Goal: Transaction & Acquisition: Purchase product/service

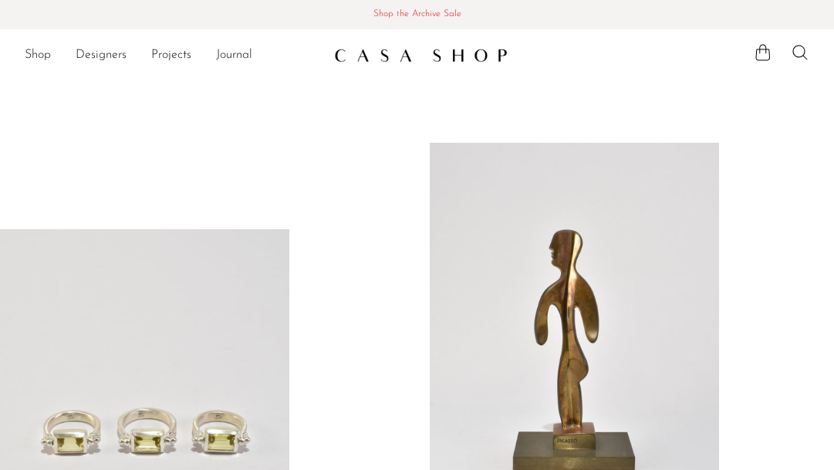
click at [408, 12] on span "Shop the Archive Sale" at bounding box center [416, 14] width 809 height 17
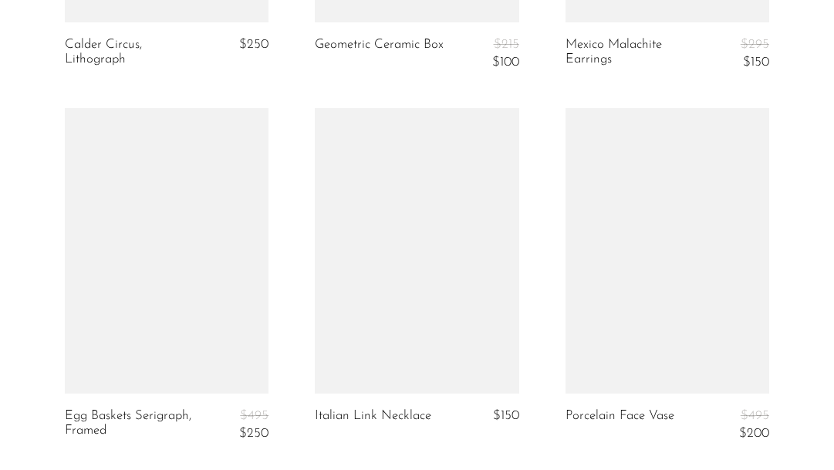
scroll to position [4313, 0]
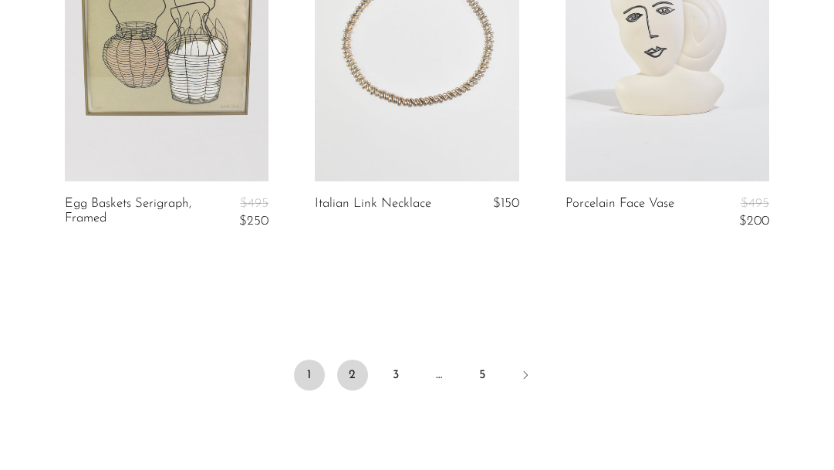
click at [353, 366] on link "2" at bounding box center [352, 374] width 31 height 31
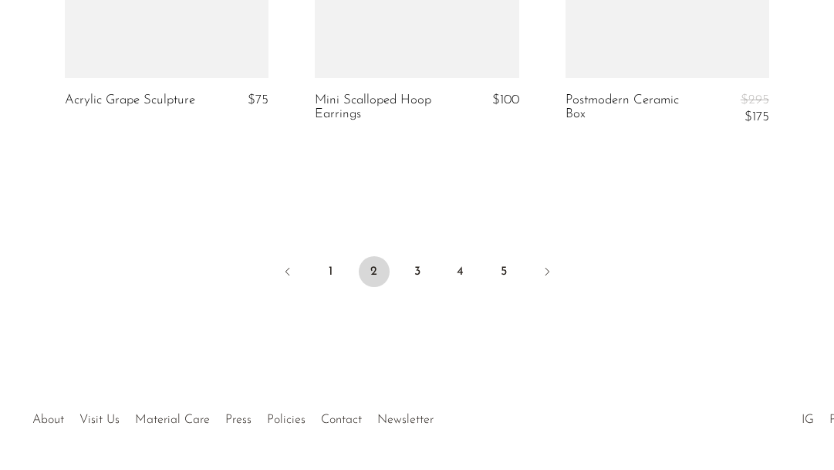
scroll to position [4418, 0]
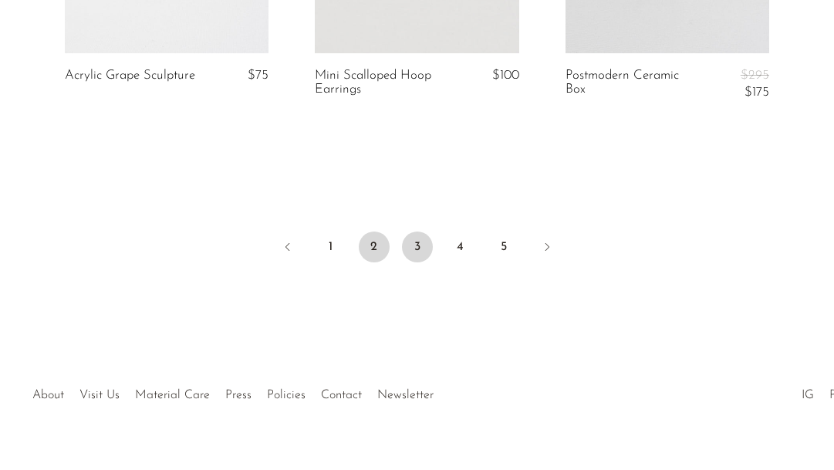
click at [422, 238] on link "3" at bounding box center [417, 246] width 31 height 31
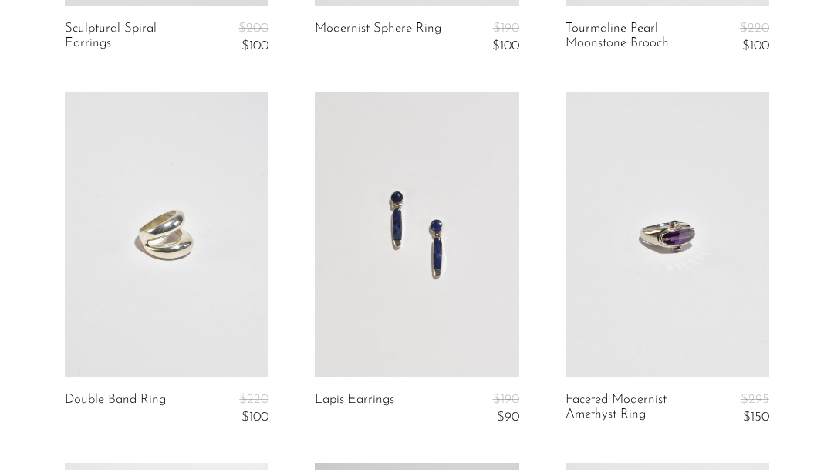
scroll to position [1166, 0]
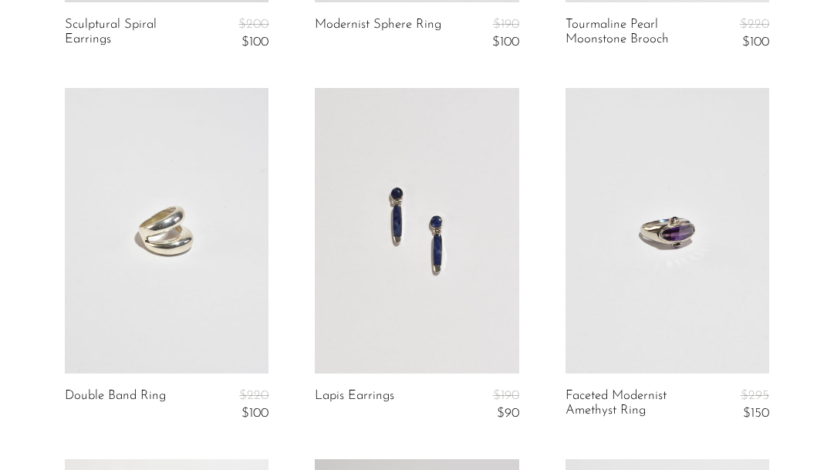
click at [413, 283] on link at bounding box center [417, 230] width 204 height 285
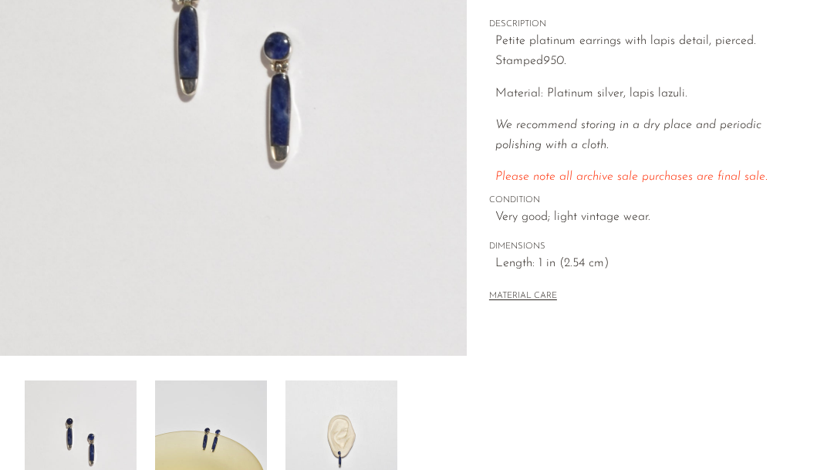
scroll to position [535, 0]
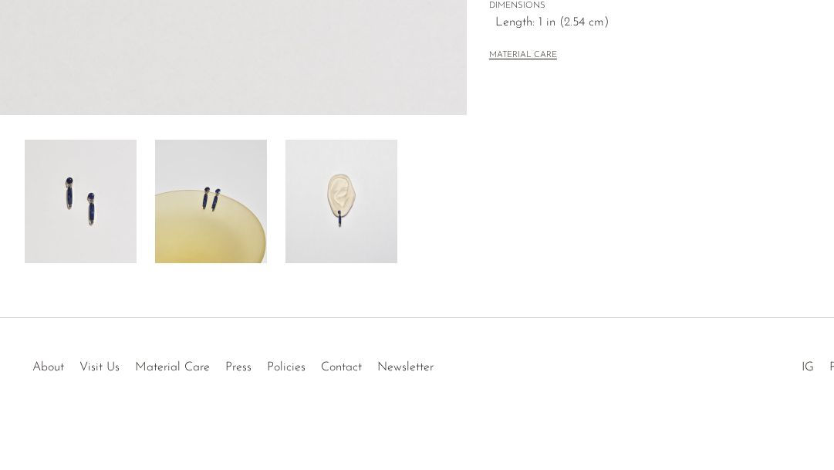
click at [230, 201] on img at bounding box center [211, 201] width 112 height 123
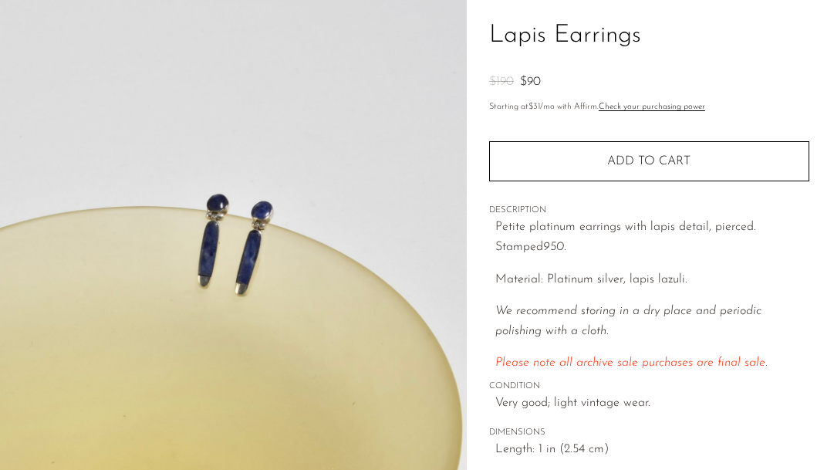
scroll to position [275, 0]
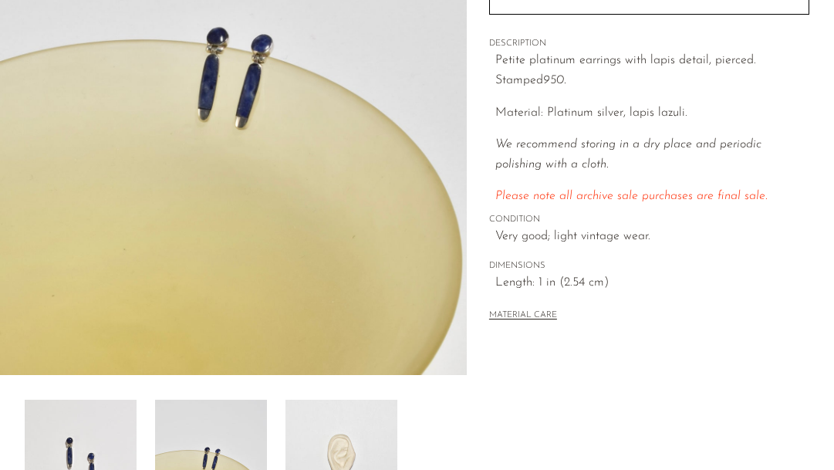
click at [348, 442] on img at bounding box center [341, 461] width 112 height 123
